Goal: Task Accomplishment & Management: Manage account settings

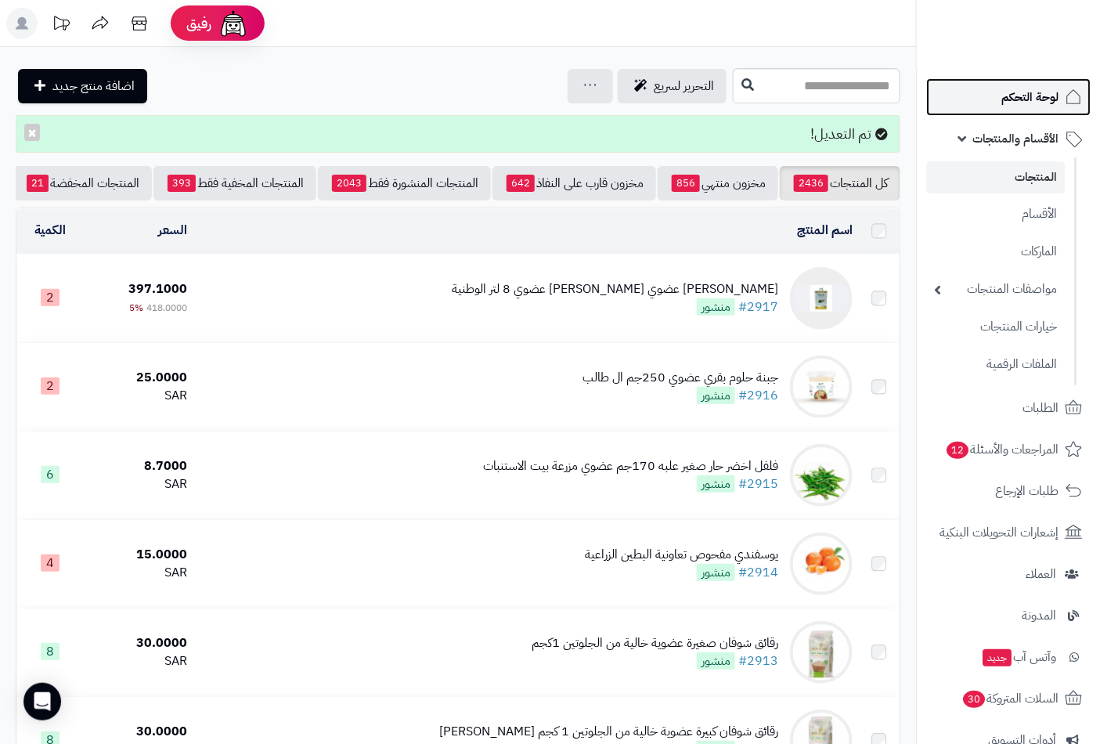
click at [1027, 96] on span "لوحة التحكم" at bounding box center [1030, 97] width 57 height 22
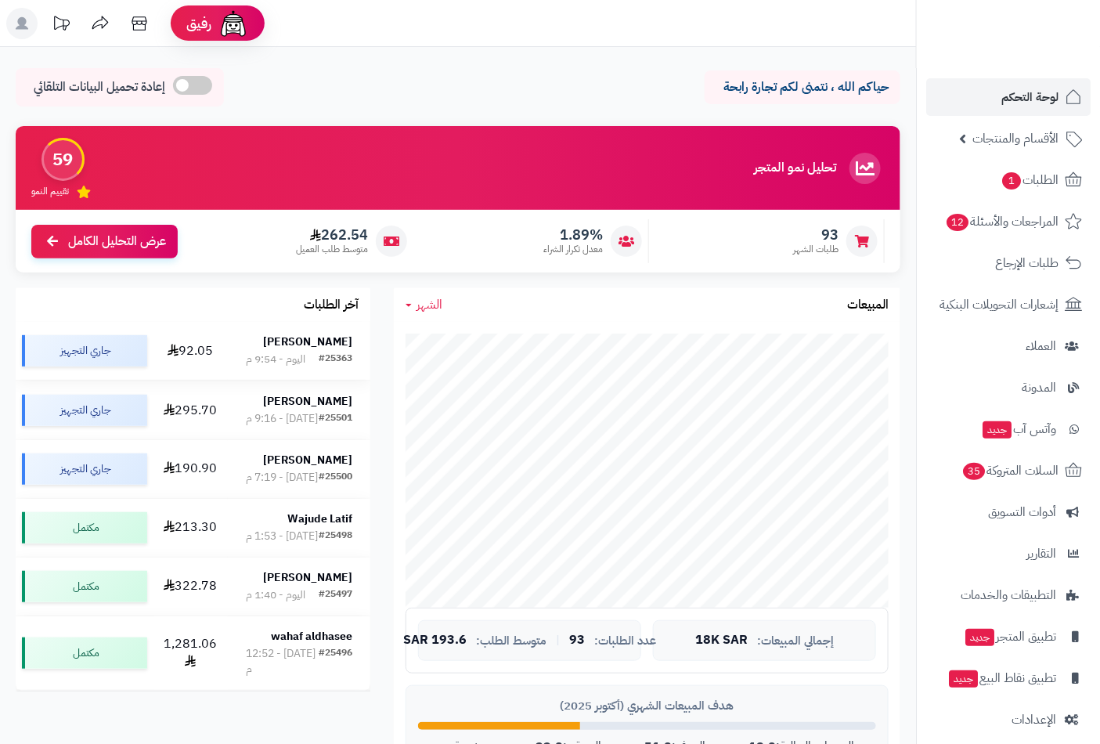
click at [298, 347] on strong "[PERSON_NAME]" at bounding box center [307, 342] width 89 height 16
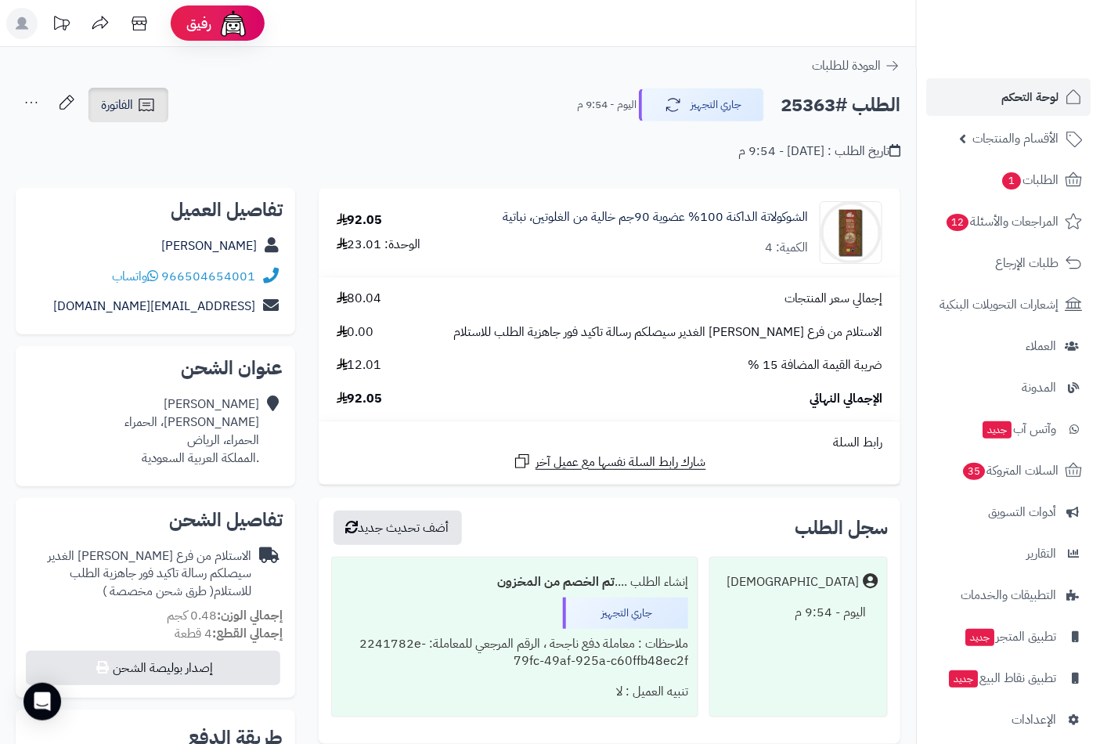
click at [114, 96] on span "الفاتورة" at bounding box center [117, 105] width 32 height 19
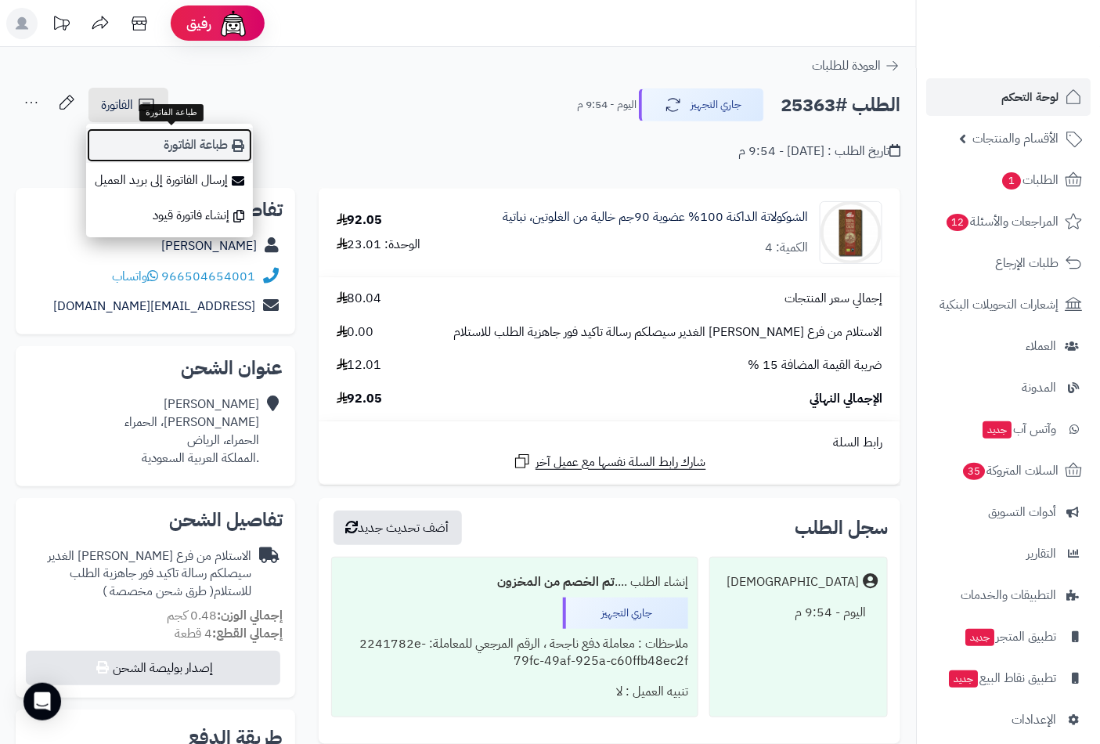
click at [157, 145] on link "طباعة الفاتورة" at bounding box center [169, 145] width 167 height 35
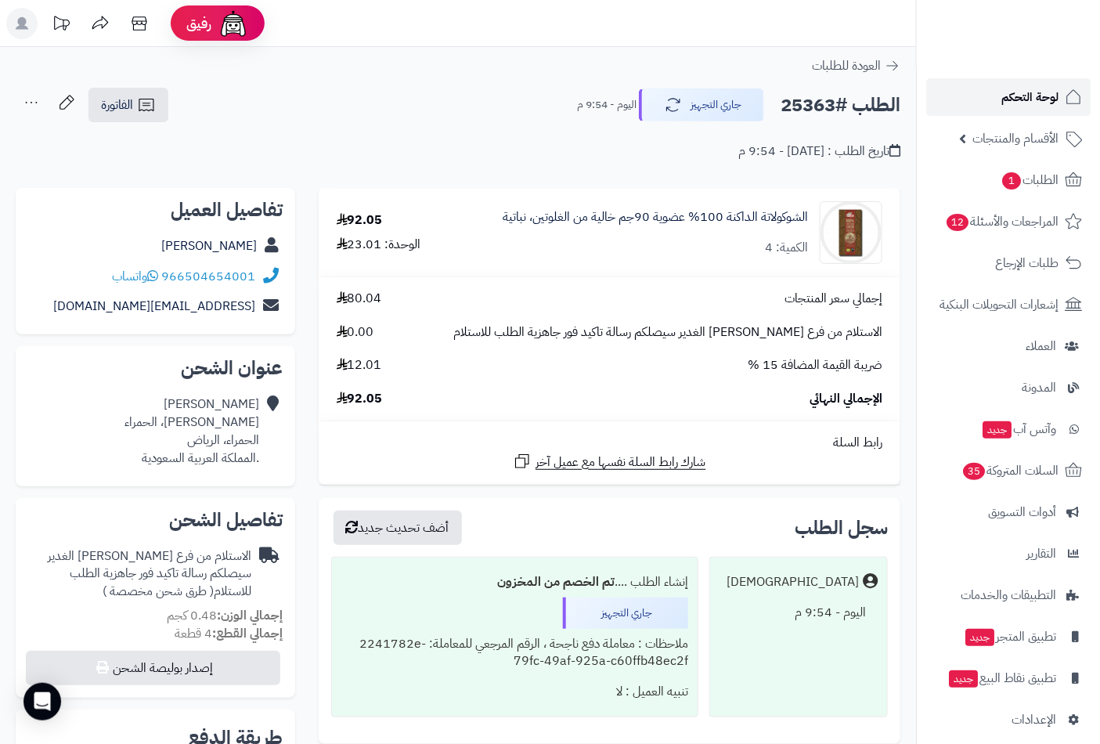
click at [1036, 99] on span "لوحة التحكم" at bounding box center [1030, 97] width 57 height 22
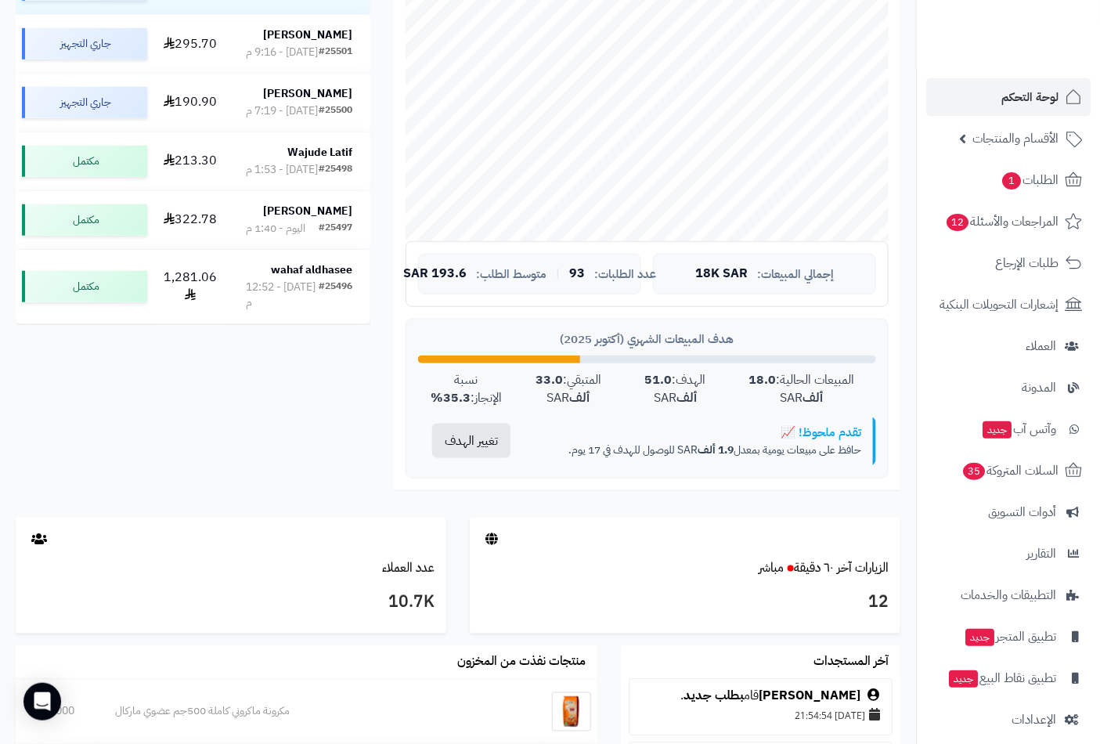
scroll to position [435, 0]
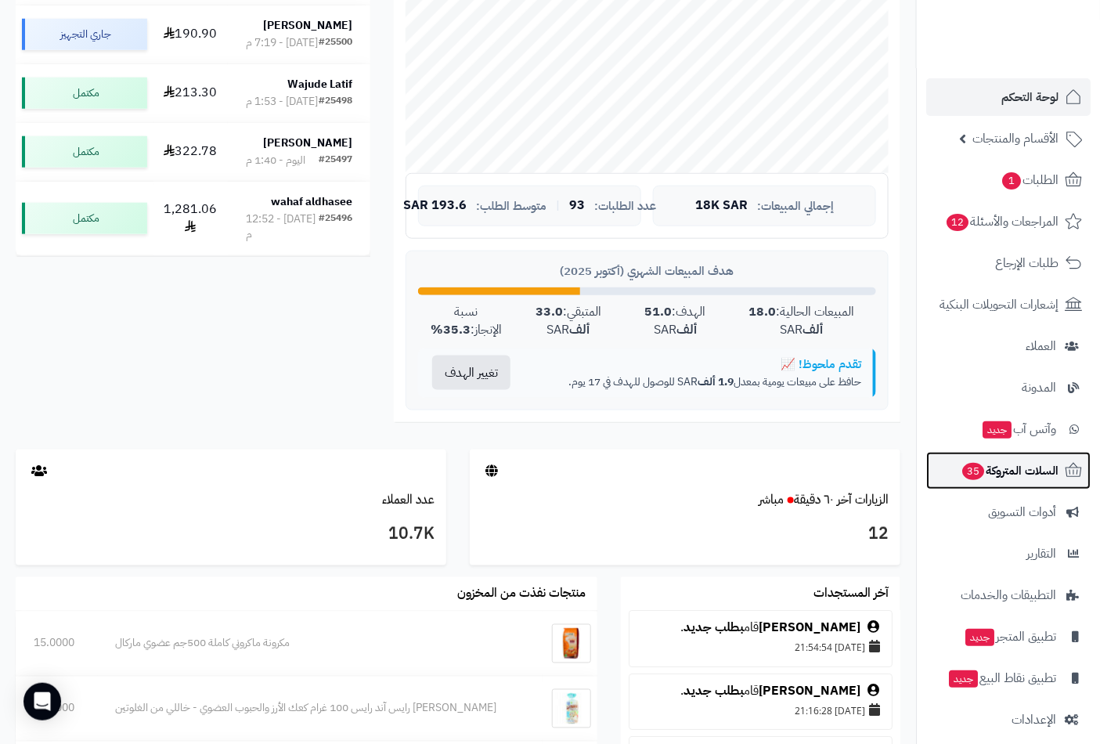
click at [985, 468] on span "السلات المتروكة 35" at bounding box center [1010, 471] width 98 height 22
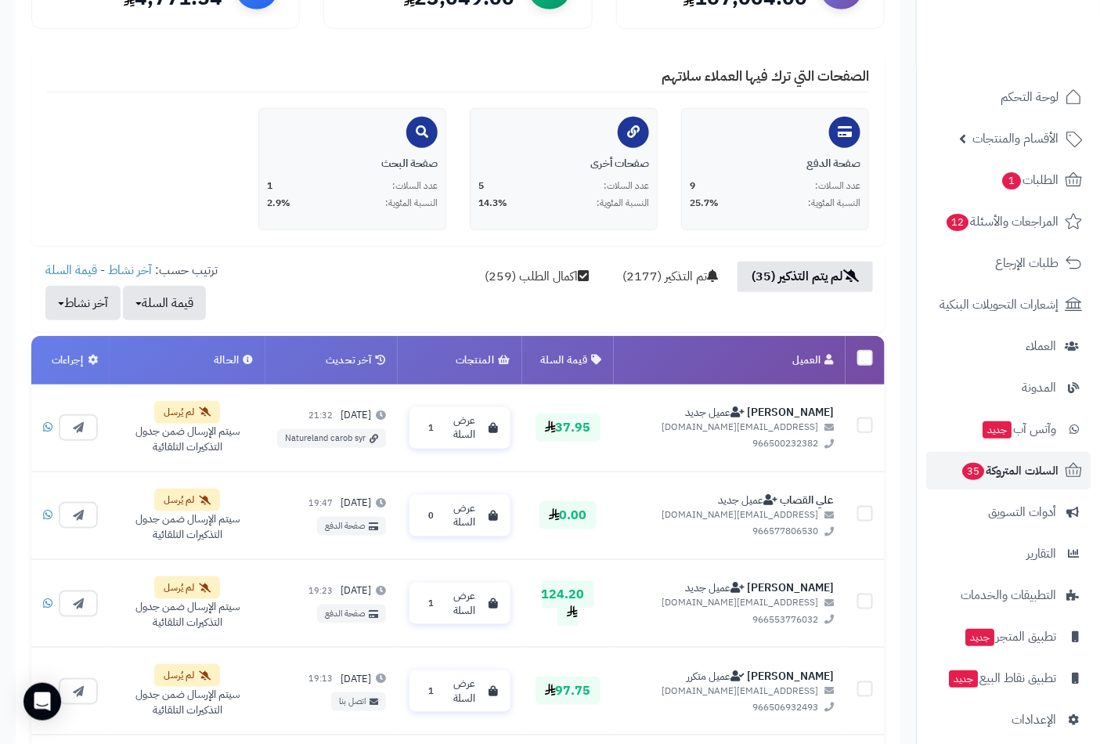
scroll to position [290, 0]
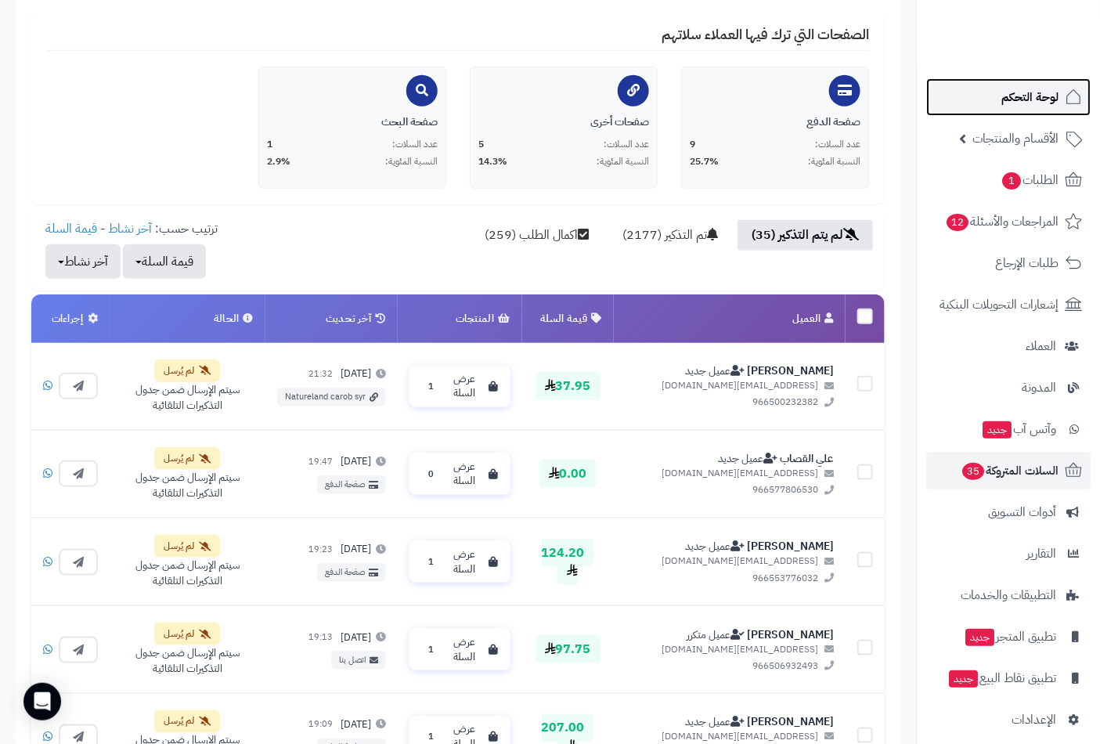
click at [1029, 103] on span "لوحة التحكم" at bounding box center [1030, 97] width 57 height 22
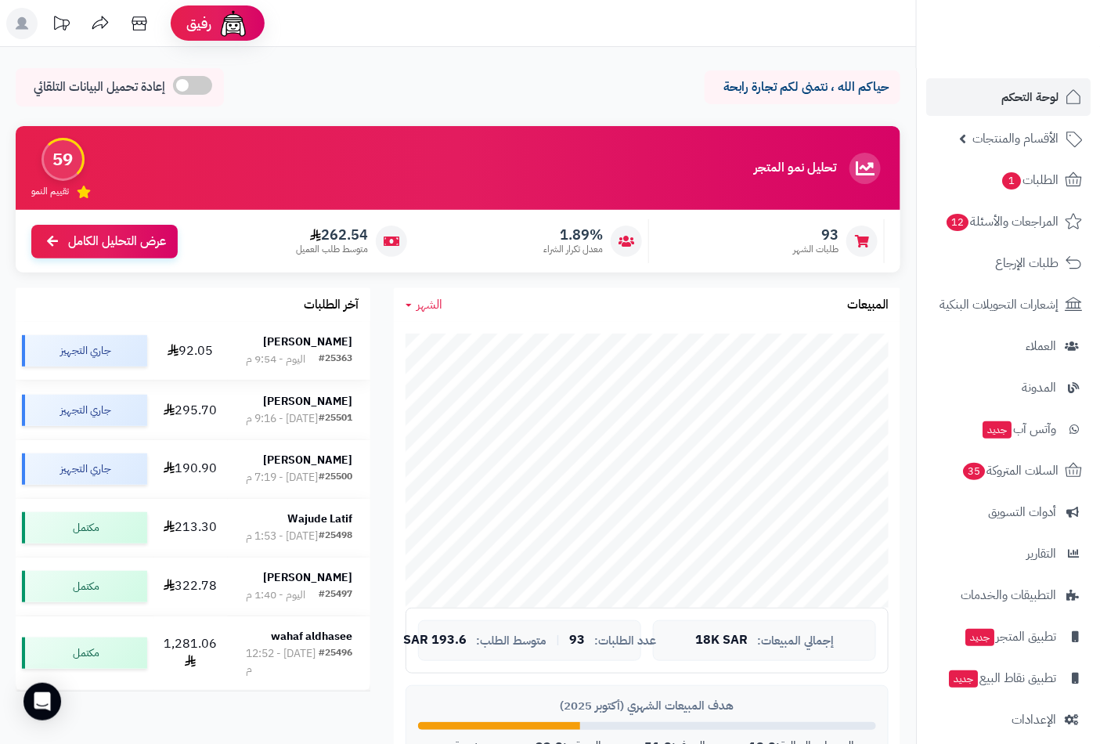
click at [294, 337] on div "[PERSON_NAME]" at bounding box center [299, 342] width 106 height 16
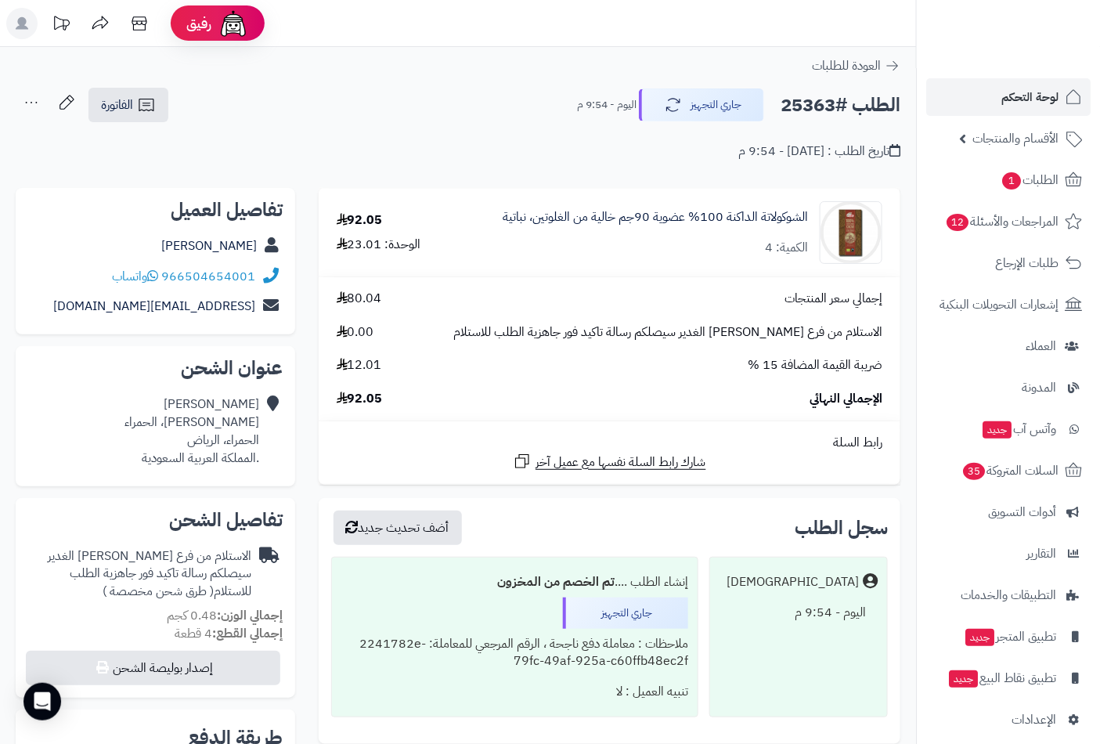
click at [817, 110] on h2 "الطلب #25363" at bounding box center [841, 105] width 120 height 32
copy h2 "25363"
click at [1022, 188] on span "الطلبات 1" at bounding box center [1030, 180] width 58 height 22
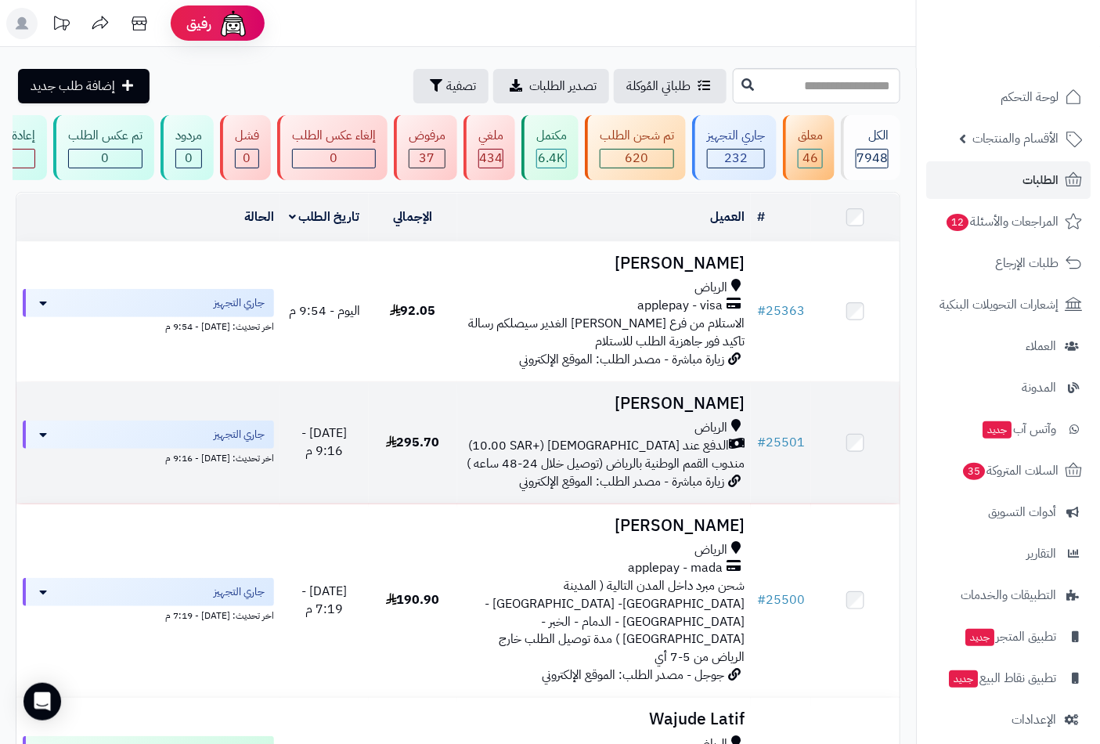
click at [675, 413] on h3 "[PERSON_NAME]" at bounding box center [605, 404] width 282 height 18
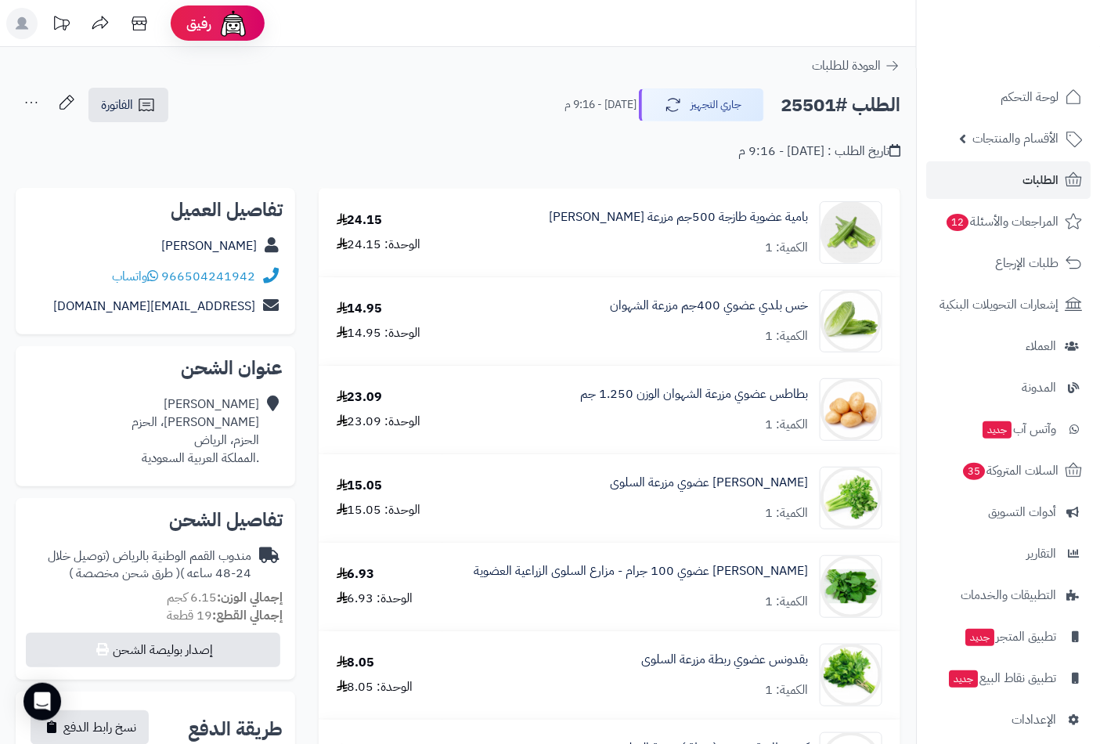
click at [810, 108] on h2 "الطلب #25501" at bounding box center [841, 105] width 120 height 32
copy h2 "25501"
click at [1038, 182] on span "الطلبات" at bounding box center [1041, 180] width 36 height 22
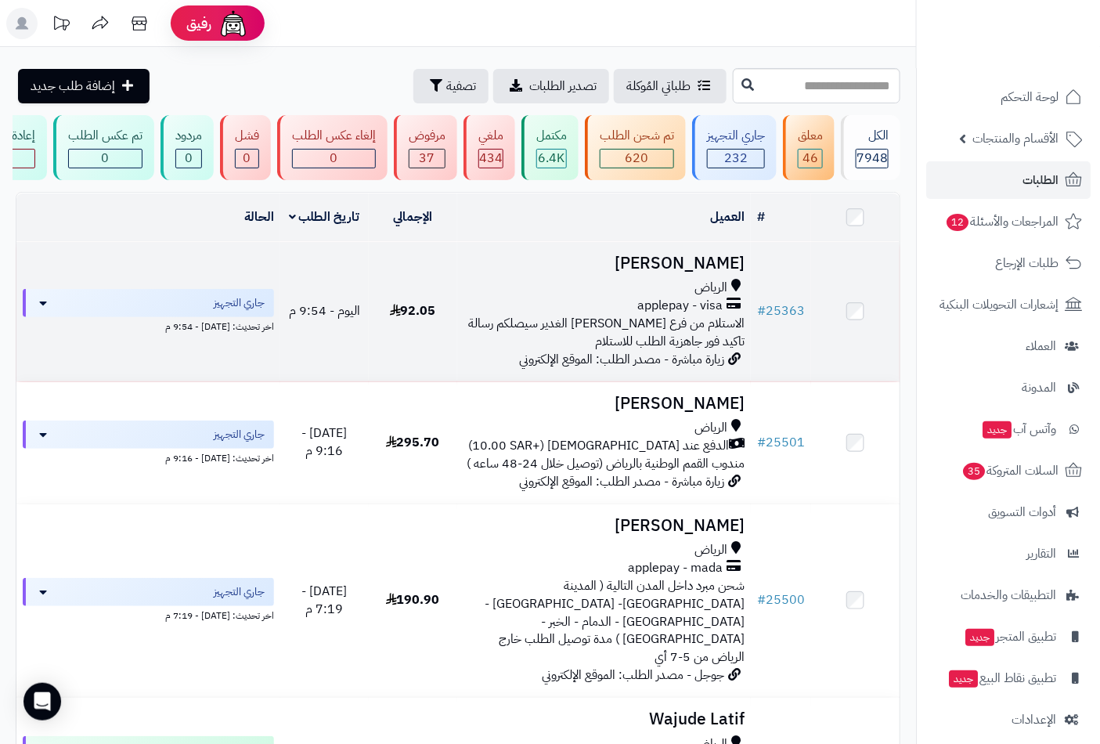
click at [702, 290] on span "الرياض" at bounding box center [711, 288] width 33 height 18
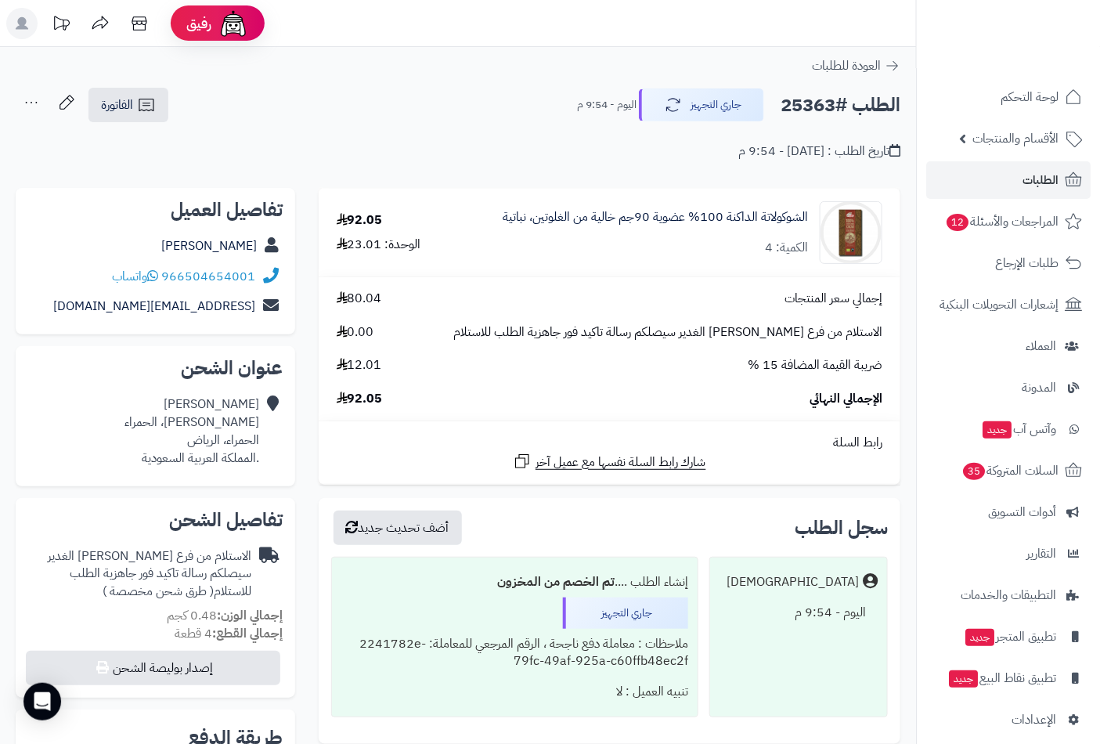
click at [805, 103] on h2 "الطلب #25363" at bounding box center [841, 105] width 120 height 32
copy h2 "25363"
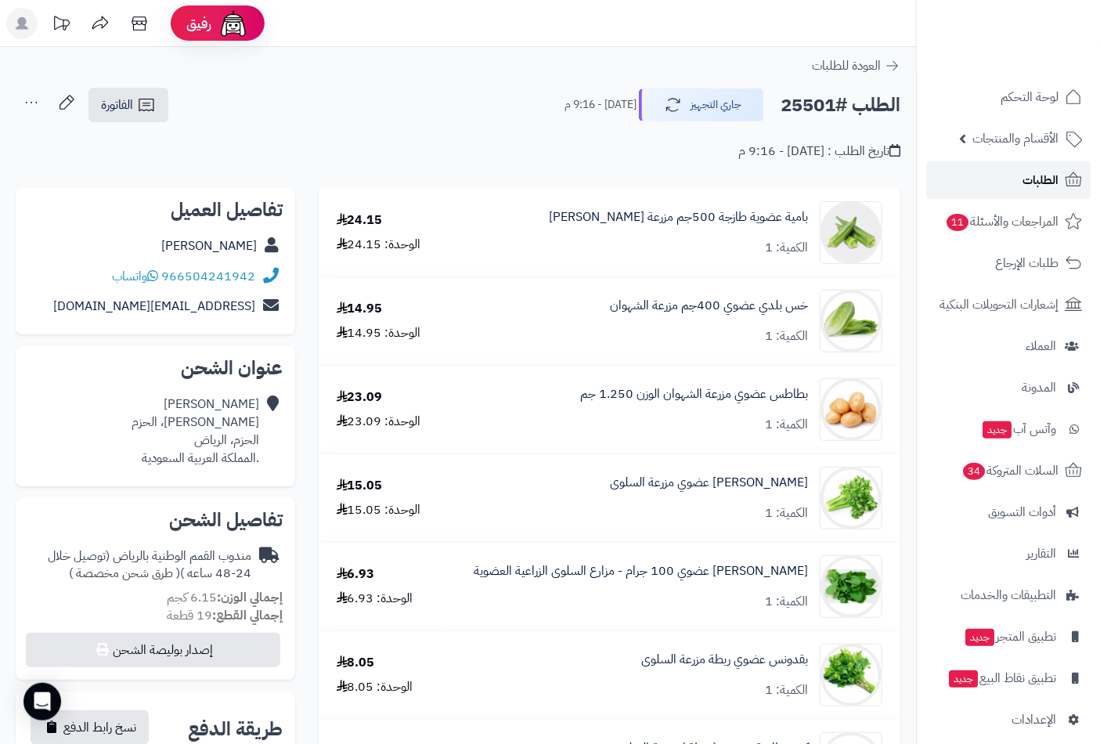
click at [1040, 192] on link "الطلبات" at bounding box center [1008, 180] width 164 height 38
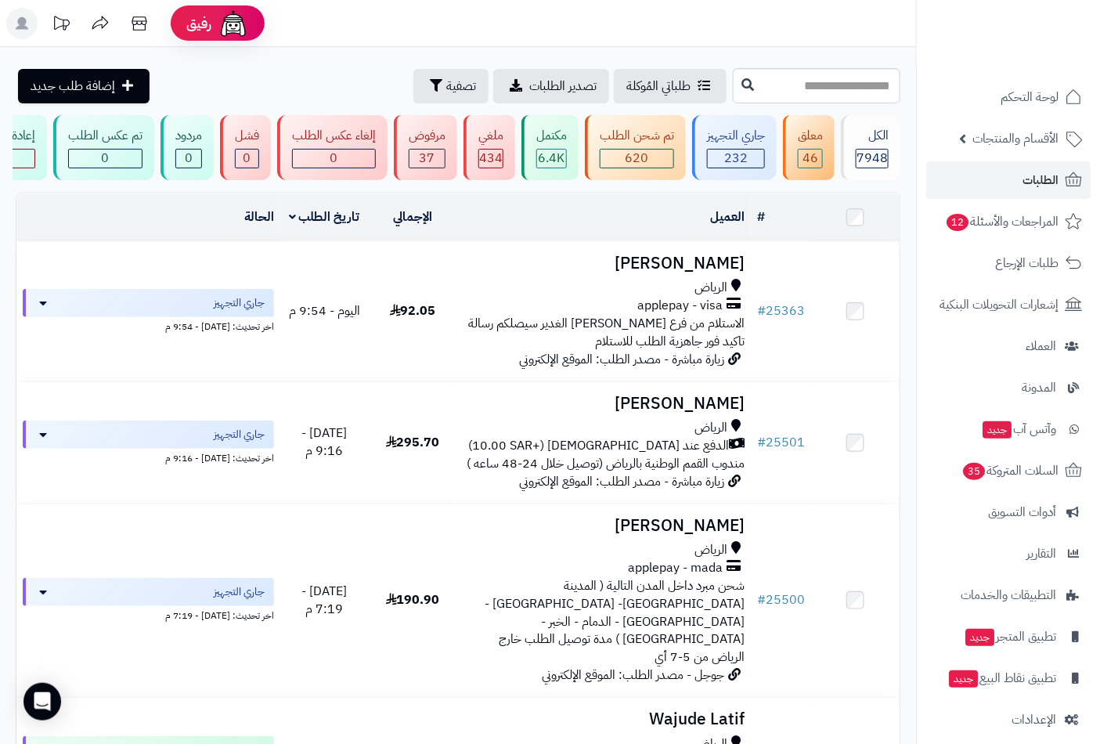
click at [1031, 73] on nav "لوحة التحكم الأقسام والمنتجات المنتجات الأقسام الماركات مواصفات المنتجات مواصفا…" at bounding box center [1008, 392] width 184 height 744
